Goal: Task Accomplishment & Management: Manage account settings

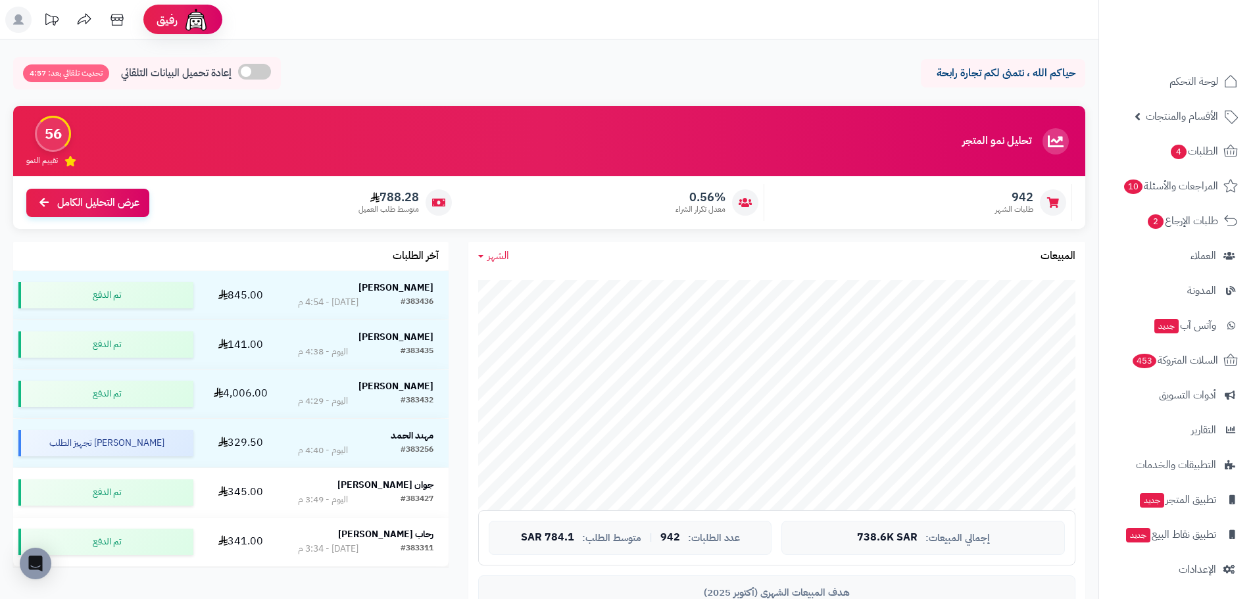
click at [496, 250] on span "الشهر" at bounding box center [498, 256] width 22 height 16
click at [546, 284] on link "اليوم" at bounding box center [520, 287] width 105 height 24
drag, startPoint x: 493, startPoint y: 252, endPoint x: 515, endPoint y: 266, distance: 25.7
click at [493, 252] on span "اليوم" at bounding box center [496, 256] width 19 height 16
drag, startPoint x: 529, startPoint y: 290, endPoint x: 587, endPoint y: 316, distance: 63.3
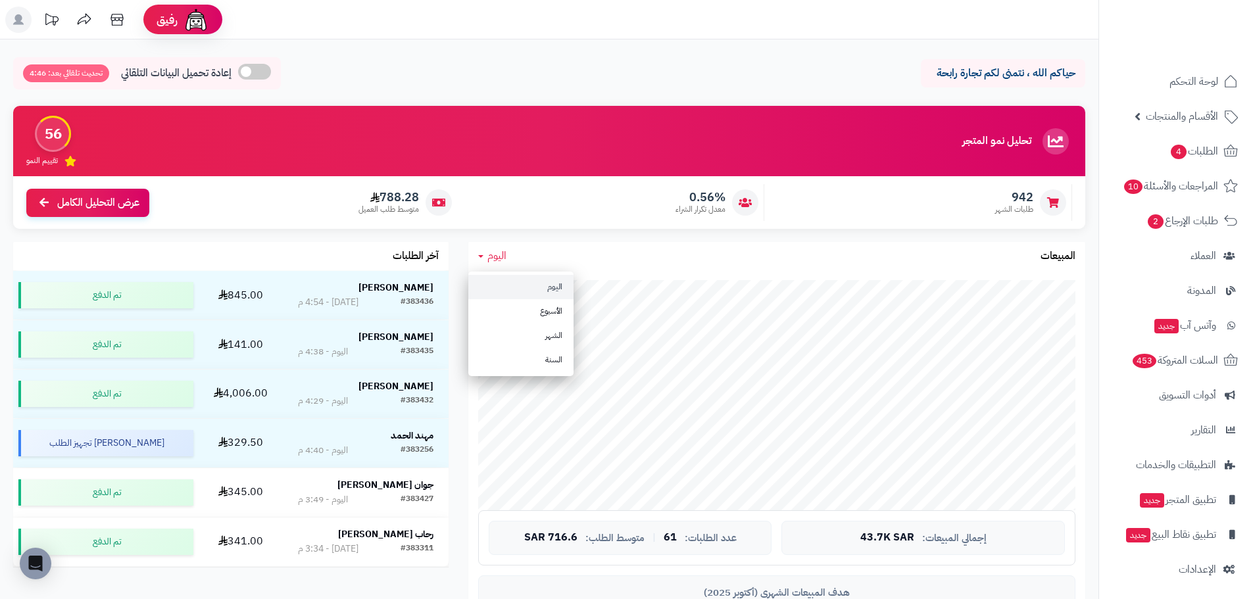
click at [530, 291] on link "اليوم" at bounding box center [520, 287] width 105 height 24
click at [491, 264] on div "اليوم اليوم الأسبوع الشهر السنة المبيعات" at bounding box center [776, 256] width 617 height 28
click at [499, 250] on span "اليوم" at bounding box center [496, 256] width 19 height 16
click at [515, 285] on link "اليوم" at bounding box center [520, 287] width 105 height 24
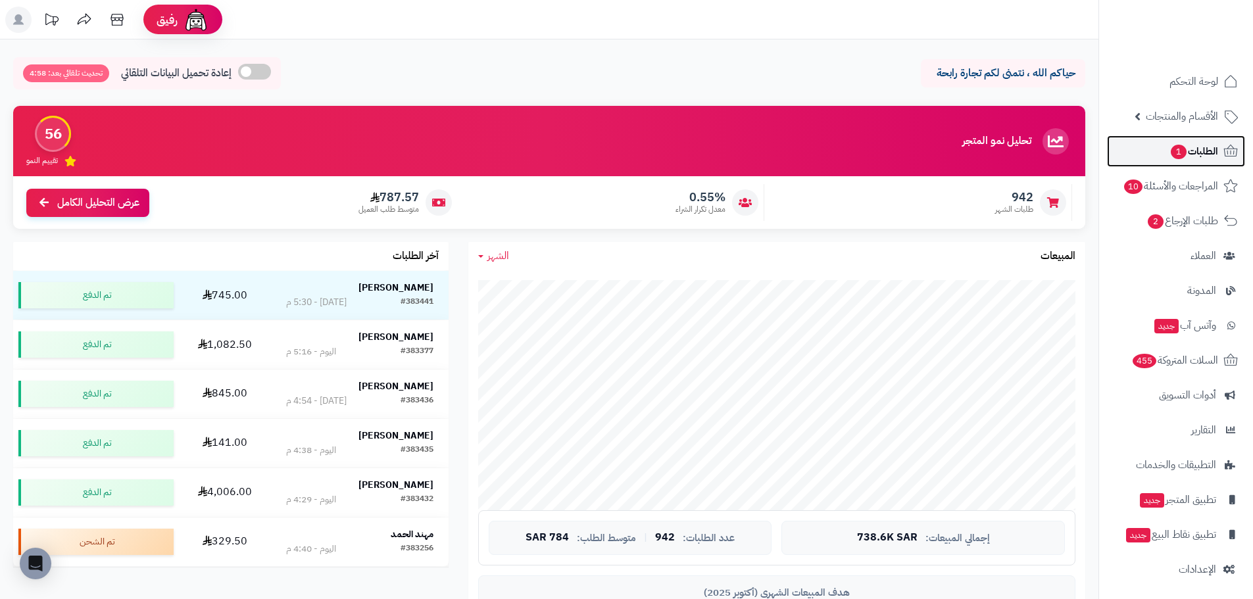
click at [1226, 157] on icon at bounding box center [1230, 151] width 16 height 16
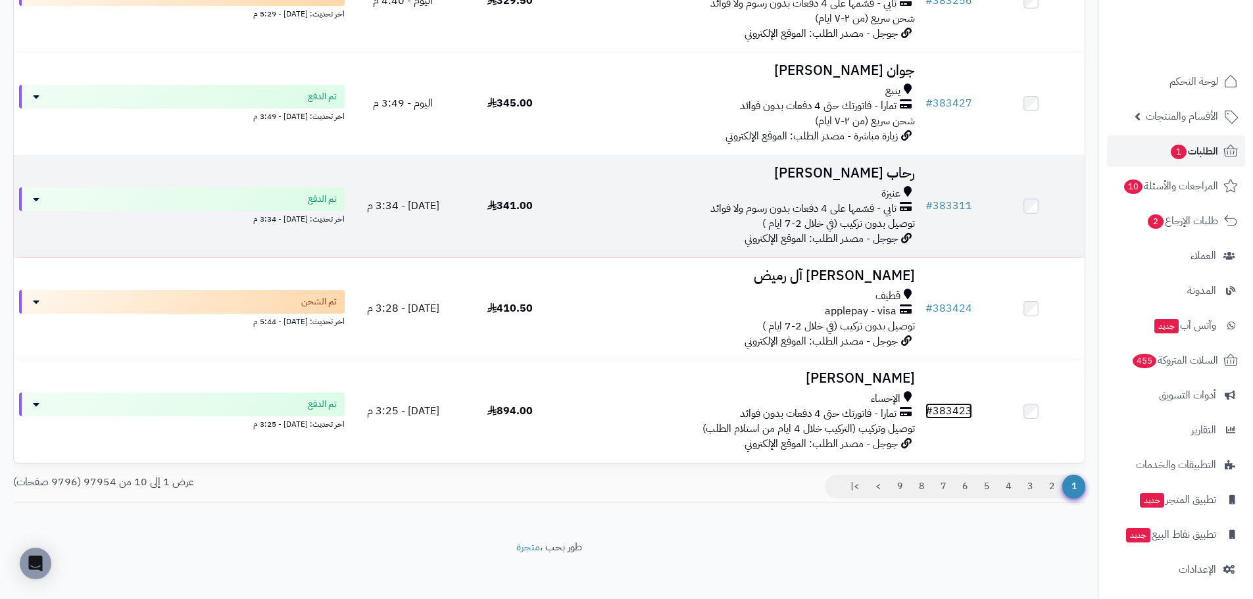
scroll to position [780, 0]
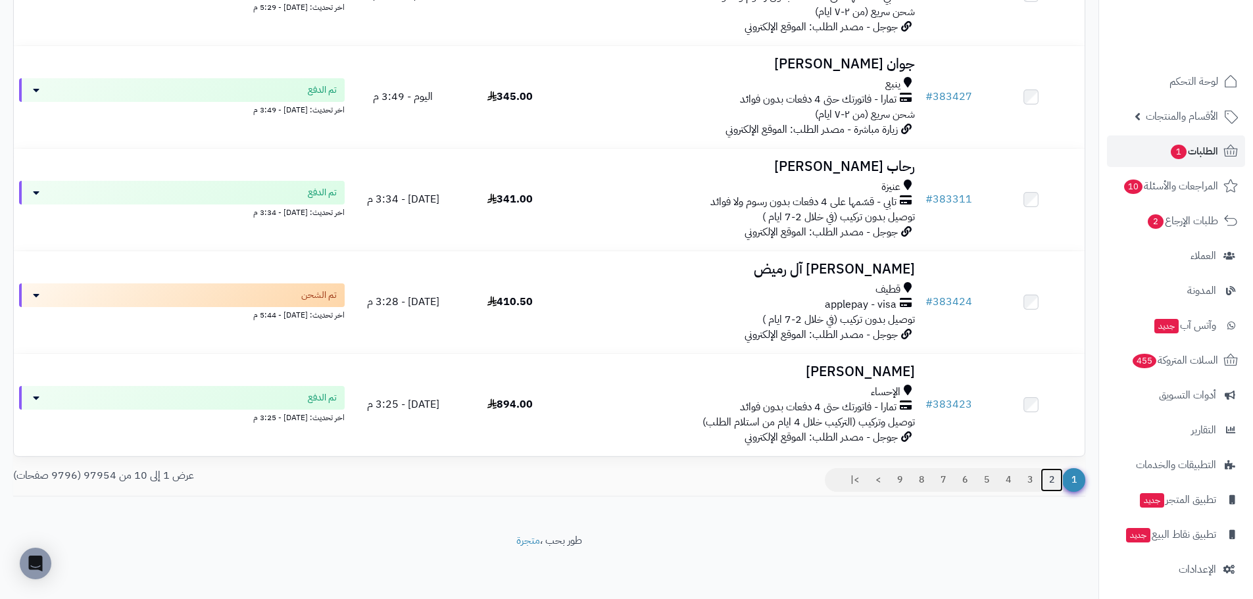
click at [1047, 477] on link "2" at bounding box center [1051, 480] width 22 height 24
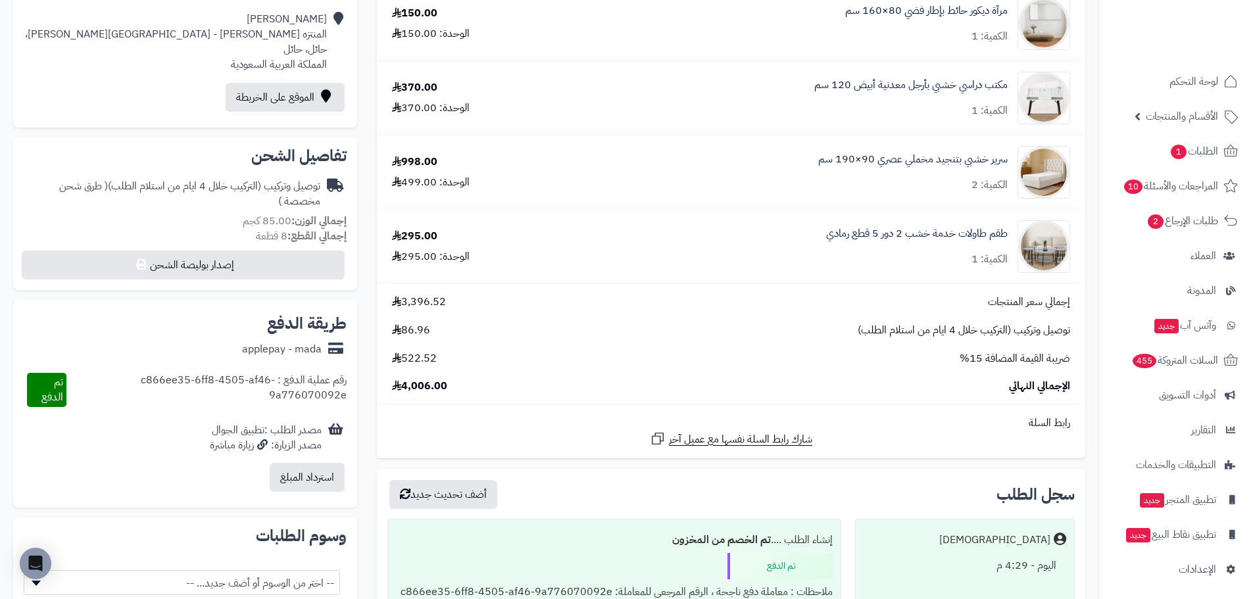
scroll to position [329, 0]
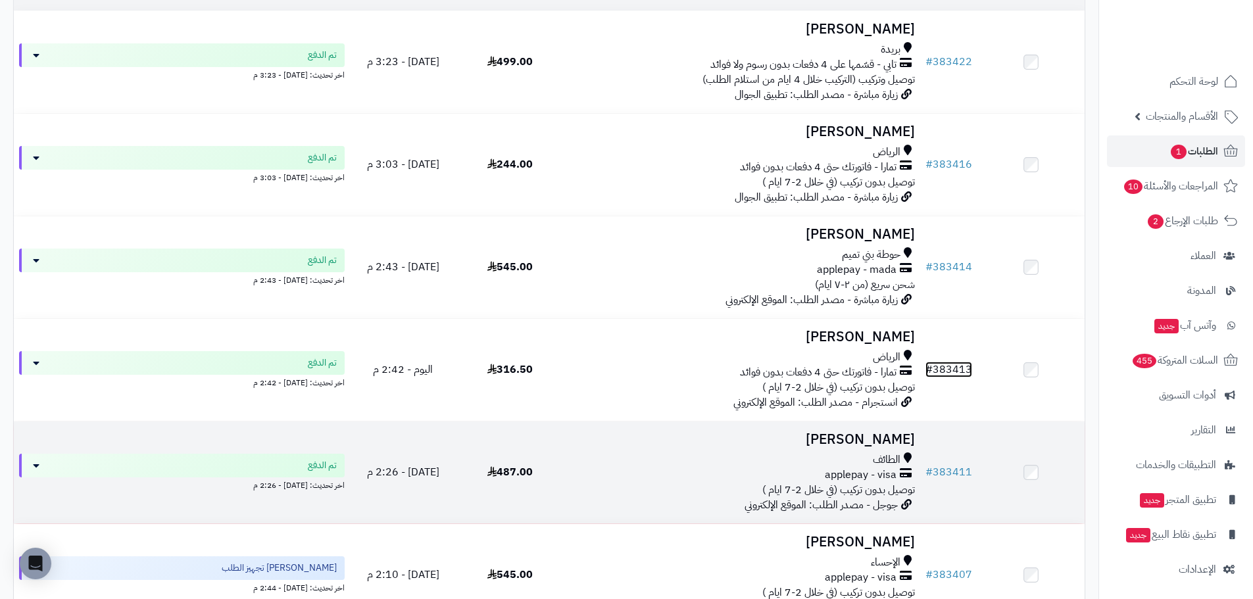
scroll to position [197, 0]
